Goal: Check status

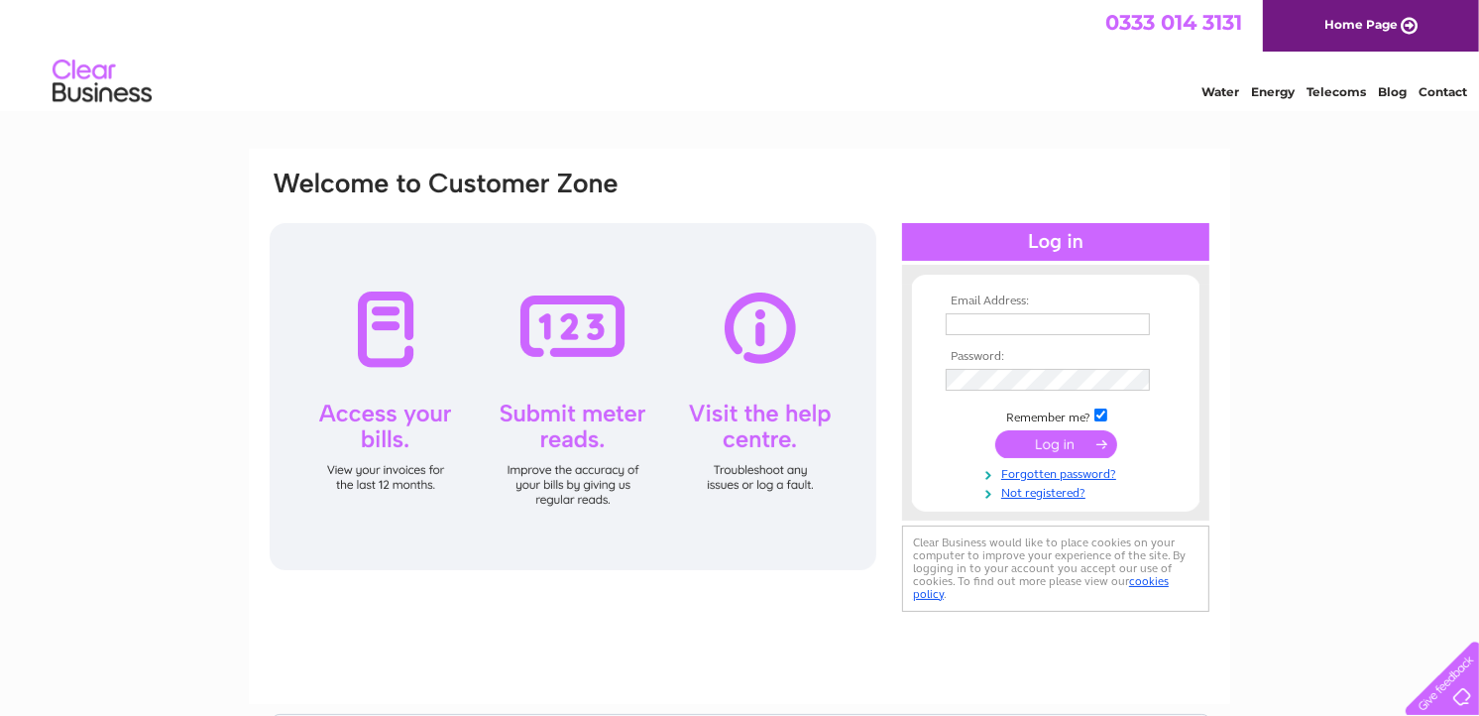
type input "jnross@tiscali.co.uk"
click at [1038, 443] on input "submit" at bounding box center [1057, 444] width 122 height 28
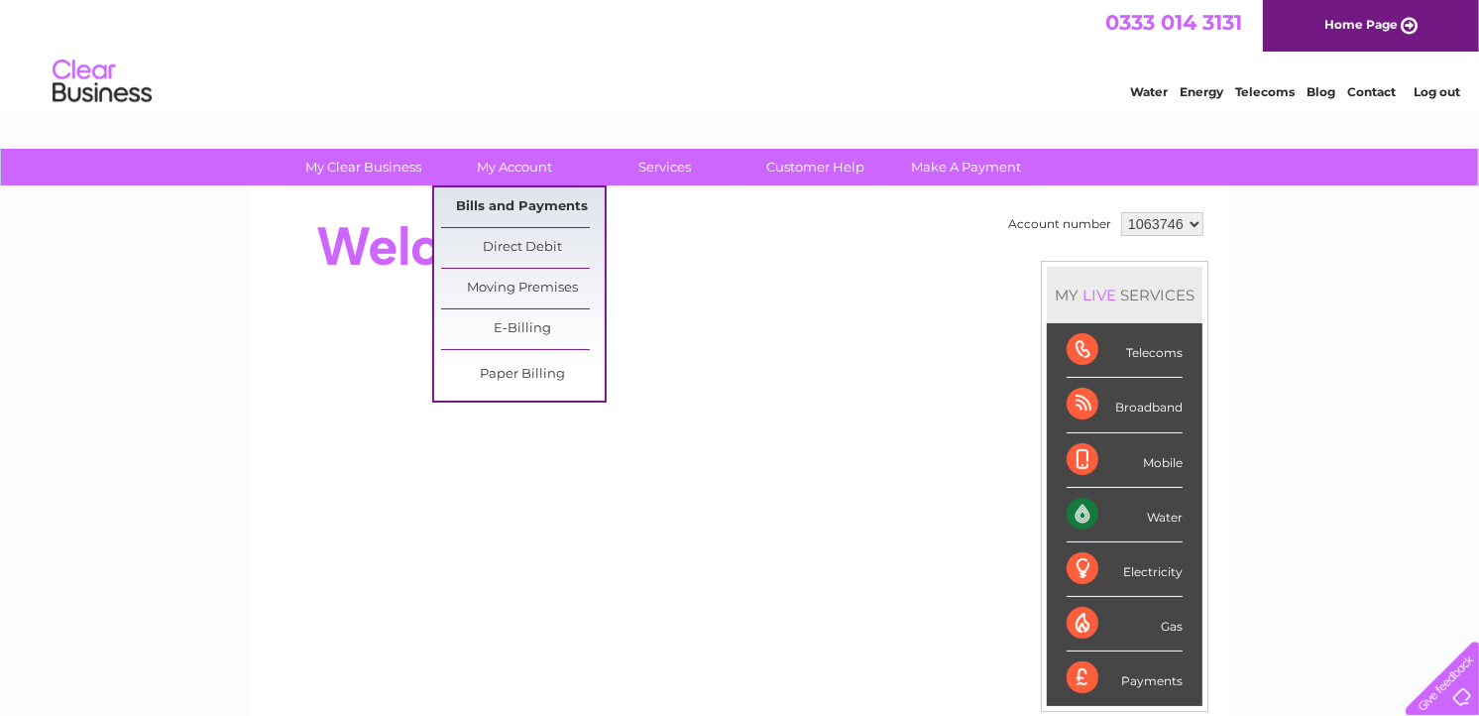
click at [490, 201] on link "Bills and Payments" at bounding box center [523, 207] width 164 height 40
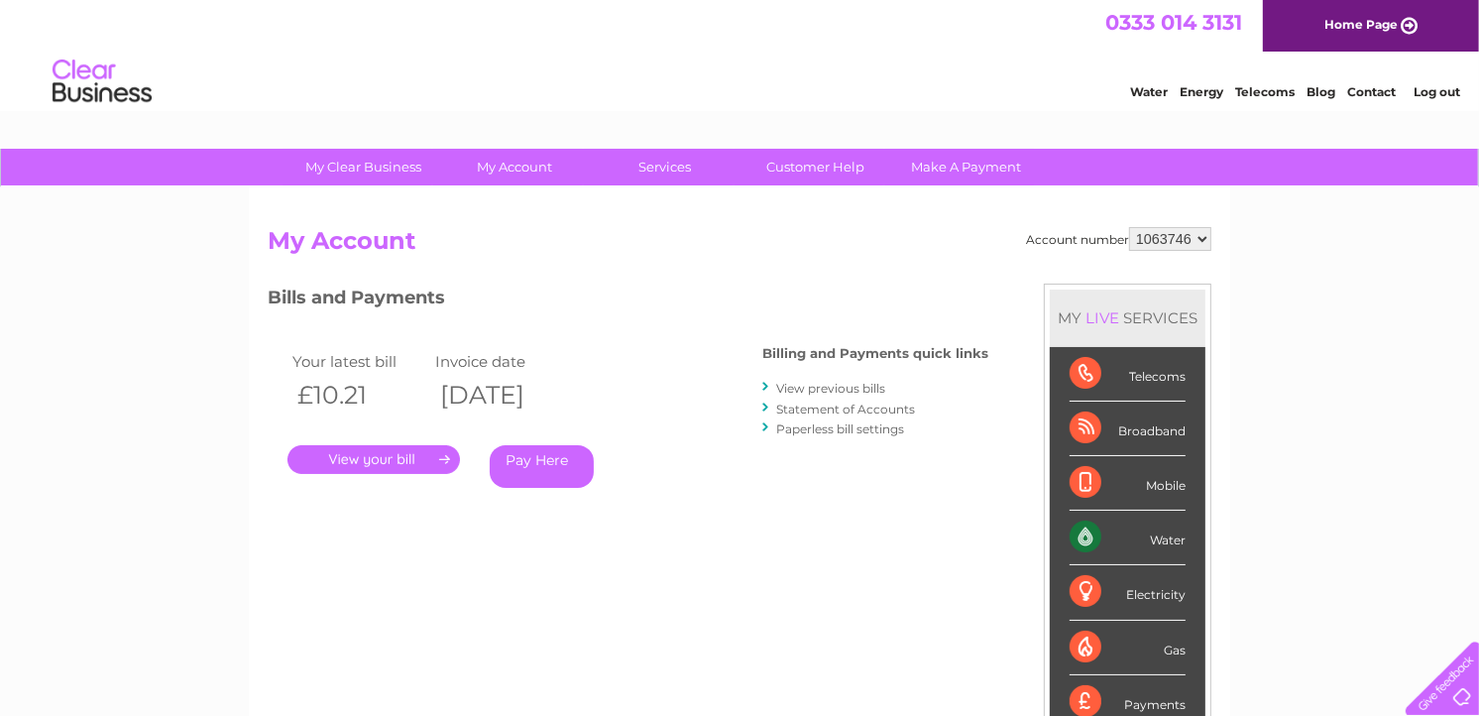
click at [351, 459] on link "." at bounding box center [374, 459] width 173 height 29
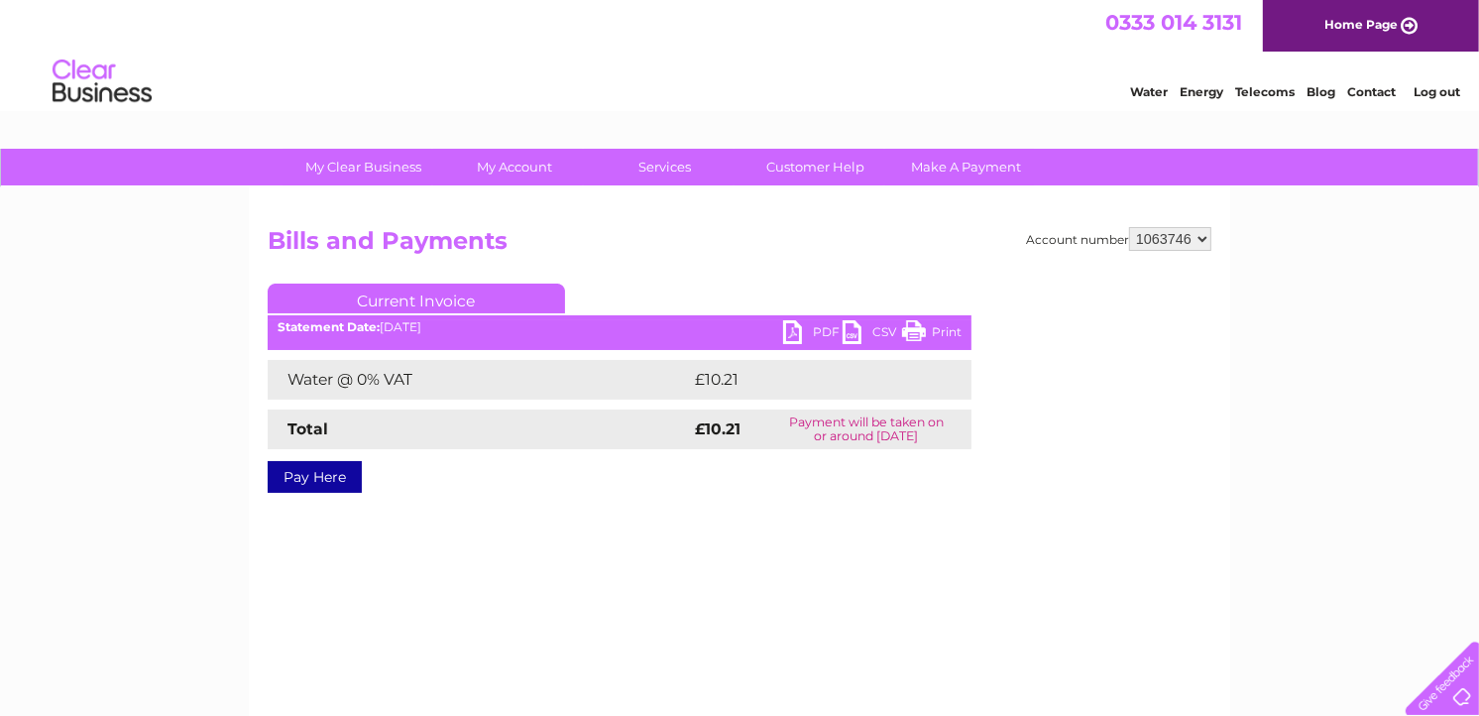
click at [950, 330] on link "Print" at bounding box center [931, 334] width 59 height 29
